Goal: Contribute content: Add original content to the website for others to see

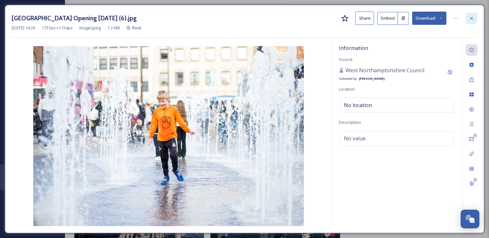
scroll to position [1647, 0]
click at [471, 22] on div at bounding box center [471, 19] width 12 height 12
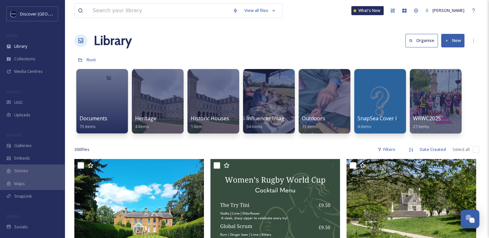
click at [449, 39] on button "New" at bounding box center [452, 40] width 23 height 13
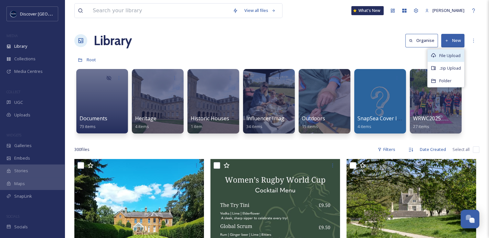
click at [443, 57] on span "File Upload" at bounding box center [449, 56] width 21 height 6
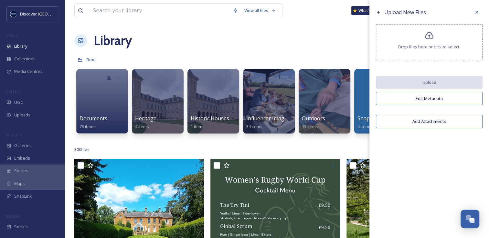
click at [411, 48] on span "Drop files here or click to select." at bounding box center [429, 47] width 62 height 6
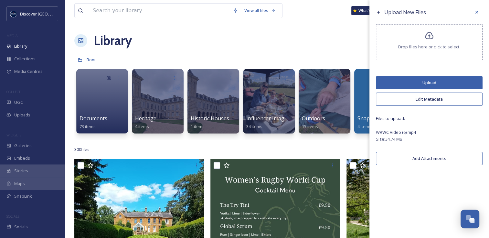
click at [413, 101] on button "Edit Metadata" at bounding box center [429, 99] width 107 height 13
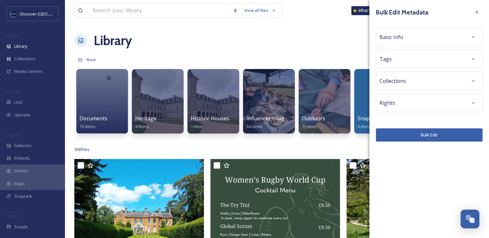
click at [399, 39] on span "Basic Info" at bounding box center [391, 37] width 24 height 8
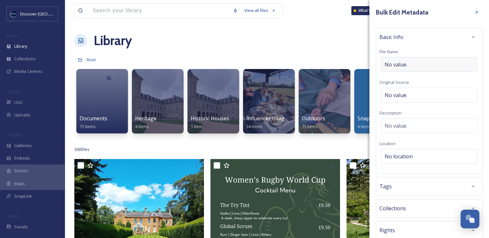
click at [394, 64] on span "No value." at bounding box center [395, 65] width 23 height 8
type input "[GEOGRAPHIC_DATA] and Fanzone Video"
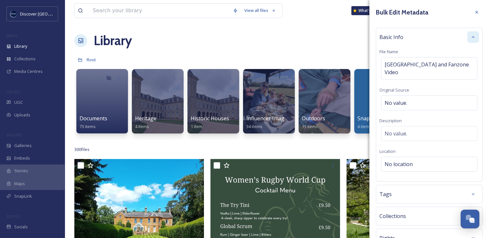
click at [470, 37] on icon at bounding box center [472, 37] width 5 height 5
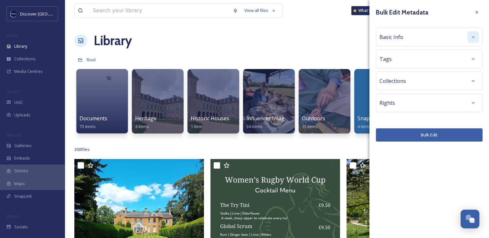
click at [413, 137] on button "Bulk Edit" at bounding box center [429, 135] width 107 height 13
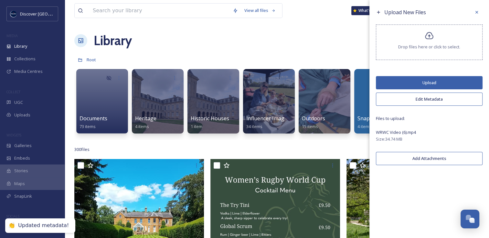
click at [424, 88] on button "Upload" at bounding box center [429, 82] width 107 height 13
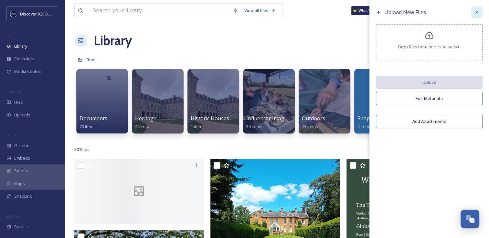
click at [477, 11] on icon at bounding box center [476, 12] width 3 height 3
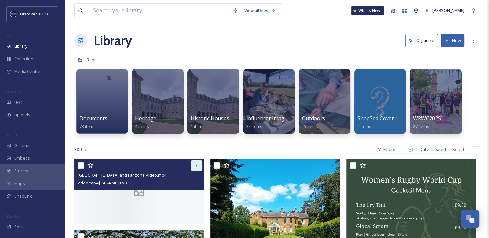
click at [197, 167] on icon at bounding box center [196, 165] width 5 height 5
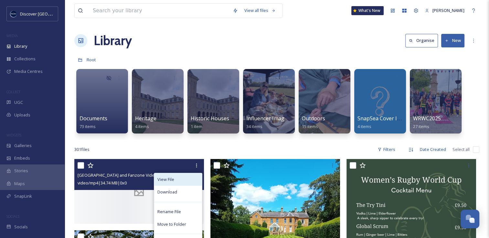
click at [163, 180] on span "View File" at bounding box center [165, 180] width 17 height 6
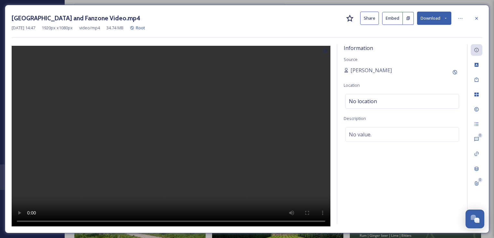
click at [372, 19] on button "Share" at bounding box center [369, 18] width 19 height 13
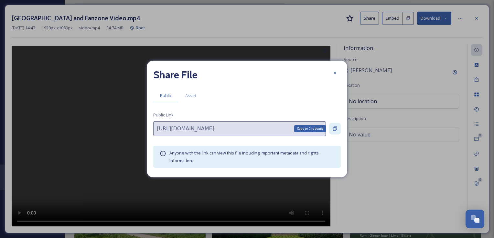
click at [335, 134] on div "Copy to Clipboard" at bounding box center [335, 129] width 12 height 12
click at [337, 72] on div at bounding box center [335, 73] width 12 height 12
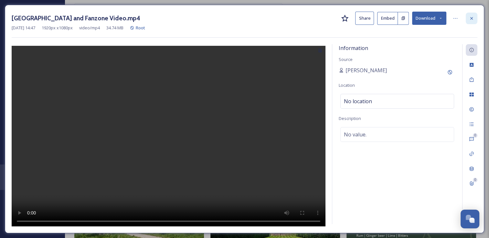
click at [472, 21] on div at bounding box center [471, 19] width 12 height 12
